Goal: Task Accomplishment & Management: Manage account settings

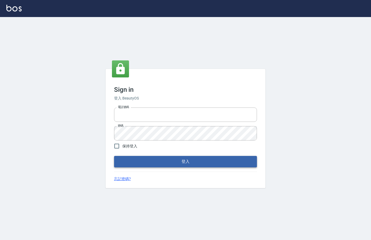
type input "0912850395"
click at [184, 165] on button "登入" at bounding box center [185, 161] width 143 height 11
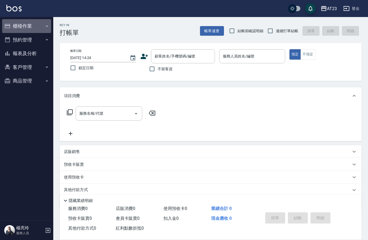
click at [21, 29] on button "櫃檯作業" at bounding box center [26, 26] width 49 height 14
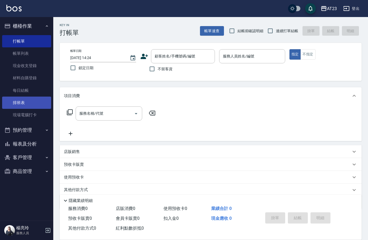
click at [30, 104] on link "排班表" at bounding box center [26, 103] width 49 height 12
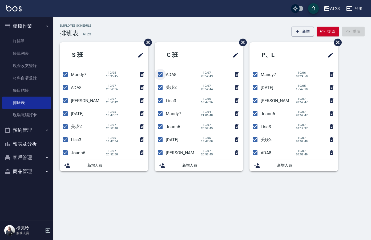
click at [159, 75] on input "checkbox" at bounding box center [160, 74] width 11 height 11
checkbox input "false"
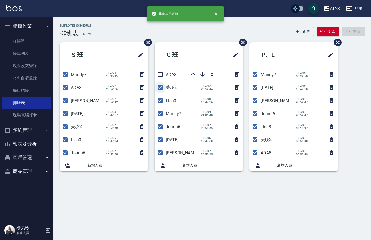
click at [160, 86] on input "checkbox" at bounding box center [160, 87] width 11 height 11
checkbox input "false"
click at [160, 102] on input "checkbox" at bounding box center [160, 100] width 11 height 11
checkbox input "false"
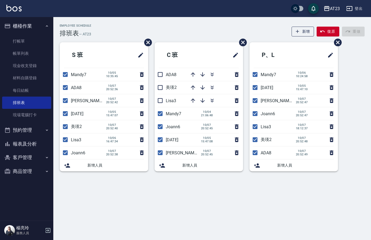
drag, startPoint x: 158, startPoint y: 115, endPoint x: 158, endPoint y: 120, distance: 4.8
click at [158, 115] on input "checkbox" at bounding box center [160, 113] width 11 height 11
checkbox input "false"
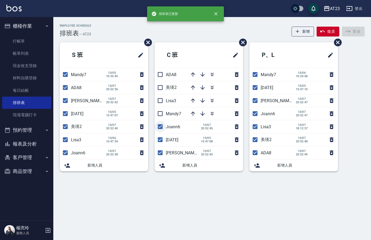
click at [159, 129] on input "checkbox" at bounding box center [160, 126] width 11 height 11
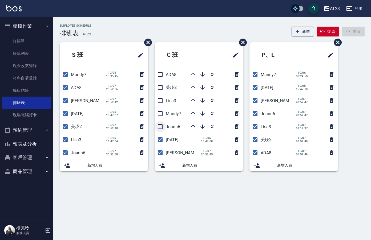
click at [161, 124] on input "checkbox" at bounding box center [160, 126] width 11 height 11
checkbox input "true"
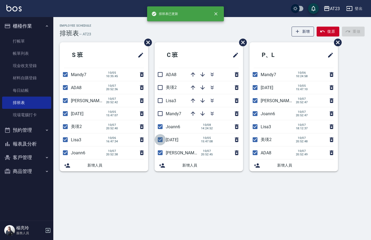
click at [161, 140] on input "checkbox" at bounding box center [160, 139] width 11 height 11
checkbox input "false"
click at [159, 152] on input "checkbox" at bounding box center [160, 152] width 11 height 11
checkbox input "false"
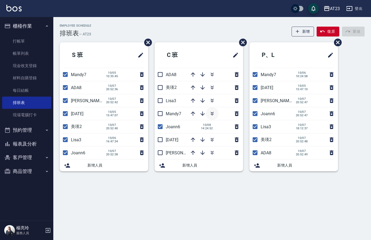
click at [214, 115] on icon "button" at bounding box center [212, 114] width 6 height 6
click at [65, 75] on input "checkbox" at bounding box center [65, 74] width 11 height 11
checkbox input "false"
click at [60, 88] on input "checkbox" at bounding box center [65, 87] width 11 height 11
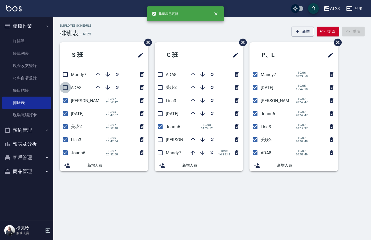
click at [64, 88] on input "checkbox" at bounding box center [65, 87] width 11 height 11
click at [65, 88] on input "checkbox" at bounding box center [65, 87] width 11 height 11
checkbox input "false"
click at [66, 100] on input "checkbox" at bounding box center [65, 100] width 11 height 11
checkbox input "false"
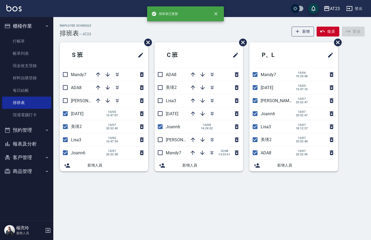
drag, startPoint x: 64, startPoint y: 115, endPoint x: 64, endPoint y: 119, distance: 3.7
click at [64, 116] on input "checkbox" at bounding box center [65, 113] width 11 height 11
checkbox input "false"
click at [68, 141] on input "checkbox" at bounding box center [65, 139] width 11 height 11
checkbox input "false"
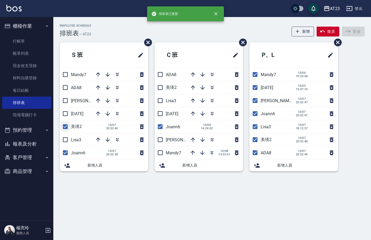
click at [66, 128] on input "checkbox" at bounding box center [65, 126] width 11 height 11
checkbox input "false"
click at [257, 80] on input "checkbox" at bounding box center [254, 74] width 11 height 11
checkbox input "false"
drag, startPoint x: 255, startPoint y: 87, endPoint x: 256, endPoint y: 90, distance: 2.7
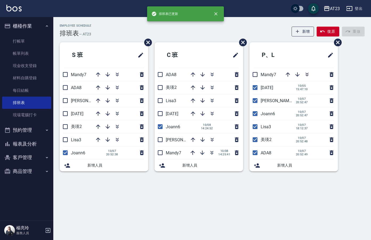
click at [255, 87] on input "checkbox" at bounding box center [254, 87] width 11 height 11
checkbox input "false"
click at [255, 103] on input "checkbox" at bounding box center [254, 100] width 11 height 11
checkbox input "false"
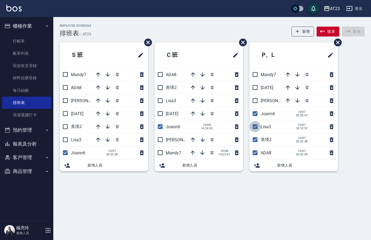
click at [255, 125] on input "checkbox" at bounding box center [254, 126] width 11 height 11
checkbox input "false"
drag, startPoint x: 254, startPoint y: 137, endPoint x: 255, endPoint y: 144, distance: 7.0
click at [255, 138] on input "checkbox" at bounding box center [254, 139] width 11 height 11
checkbox input "false"
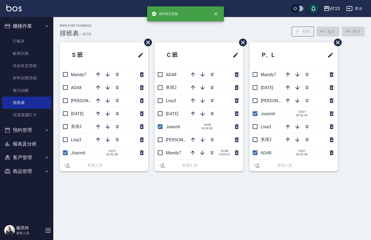
drag, startPoint x: 255, startPoint y: 145, endPoint x: 259, endPoint y: 147, distance: 4.3
click at [255, 145] on li "美瑛2" at bounding box center [293, 139] width 88 height 13
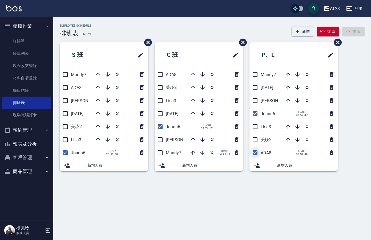
click at [255, 153] on input "checkbox" at bounding box center [254, 152] width 11 height 11
checkbox input "false"
click at [98, 73] on icon "button" at bounding box center [98, 74] width 4 height 4
